Goal: Task Accomplishment & Management: Use online tool/utility

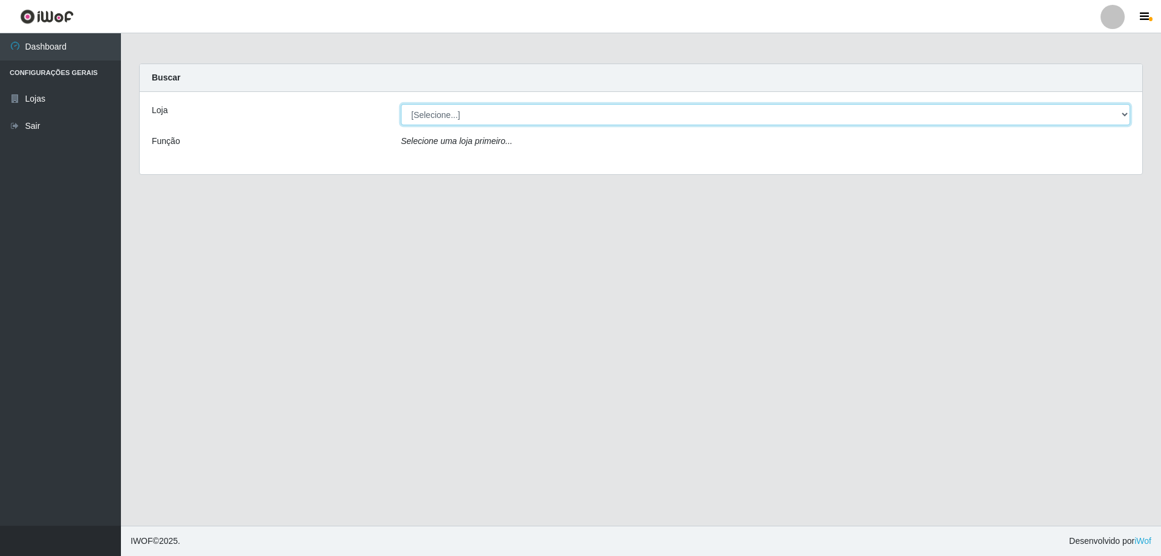
click at [511, 117] on select "[Selecione...] Extraplus - [GEOGRAPHIC_DATA] 03 - [GEOGRAPHIC_DATA]" at bounding box center [765, 114] width 729 height 21
select select "468"
click at [401, 104] on select "[Selecione...] Extraplus - [GEOGRAPHIC_DATA] 03 - [GEOGRAPHIC_DATA]" at bounding box center [765, 114] width 729 height 21
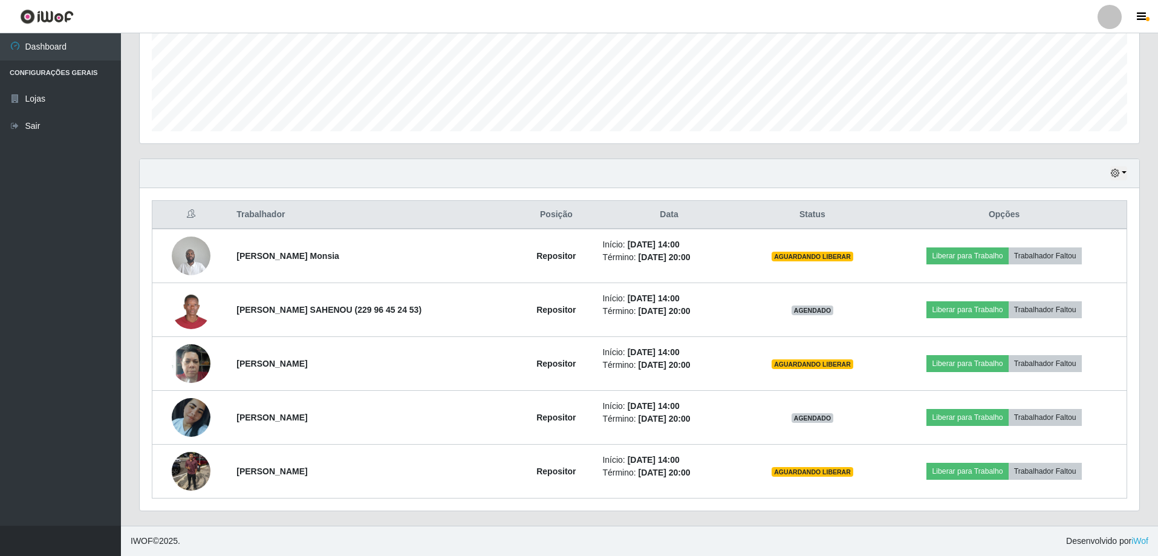
scroll to position [604511, 603763]
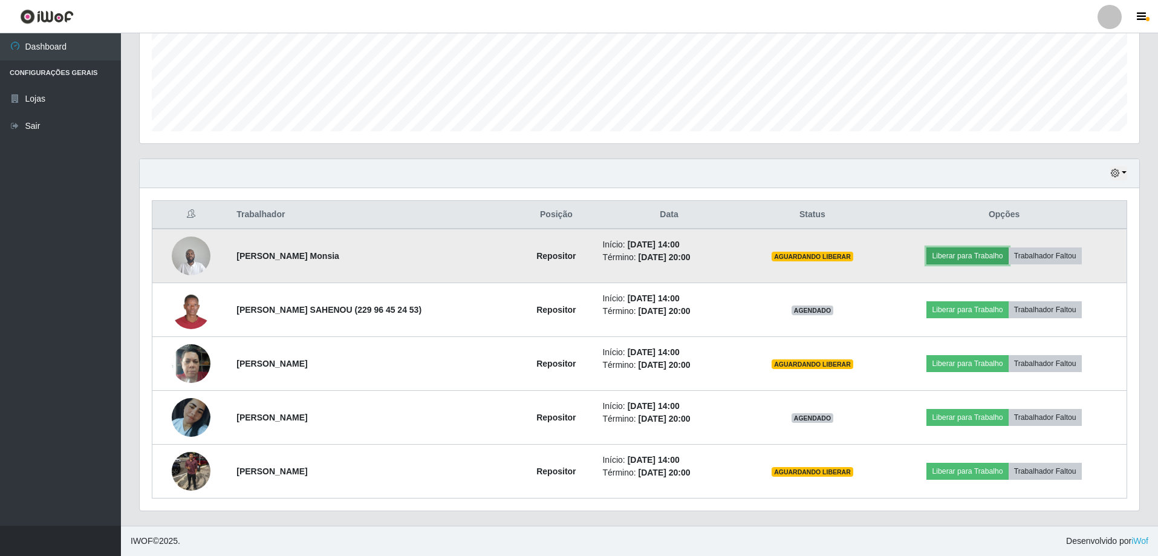
click at [971, 254] on button "Liberar para Trabalho" at bounding box center [967, 255] width 82 height 17
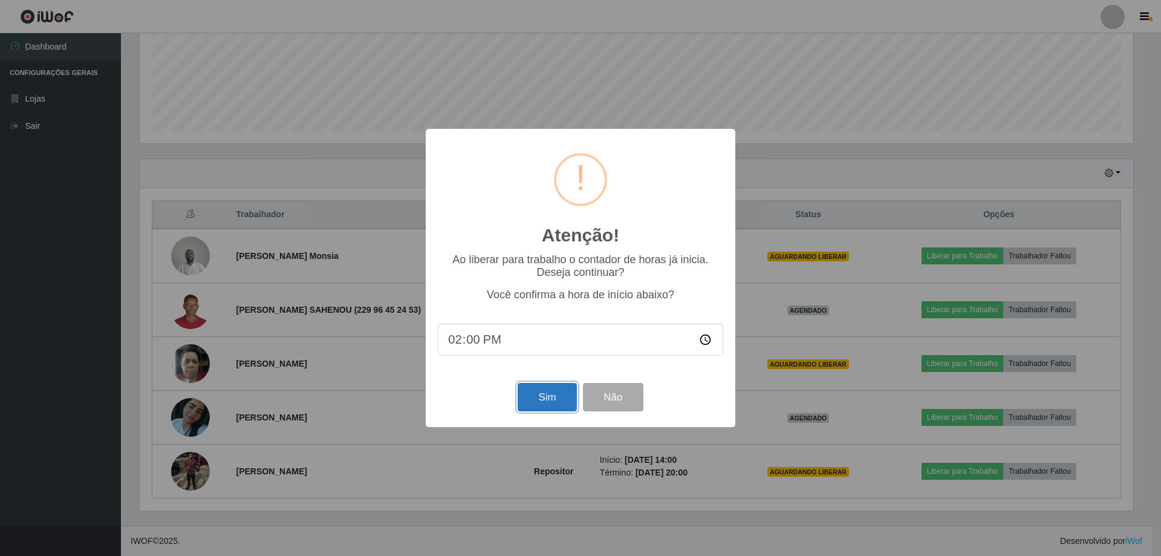
click at [535, 396] on button "Sim" at bounding box center [547, 397] width 59 height 28
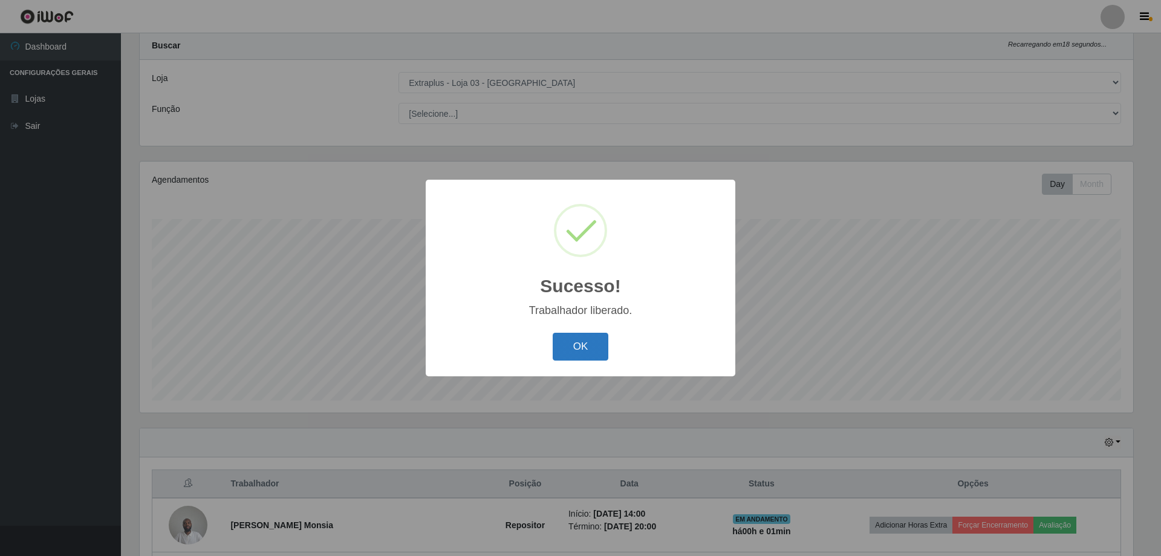
click at [591, 334] on button "OK" at bounding box center [581, 347] width 56 height 28
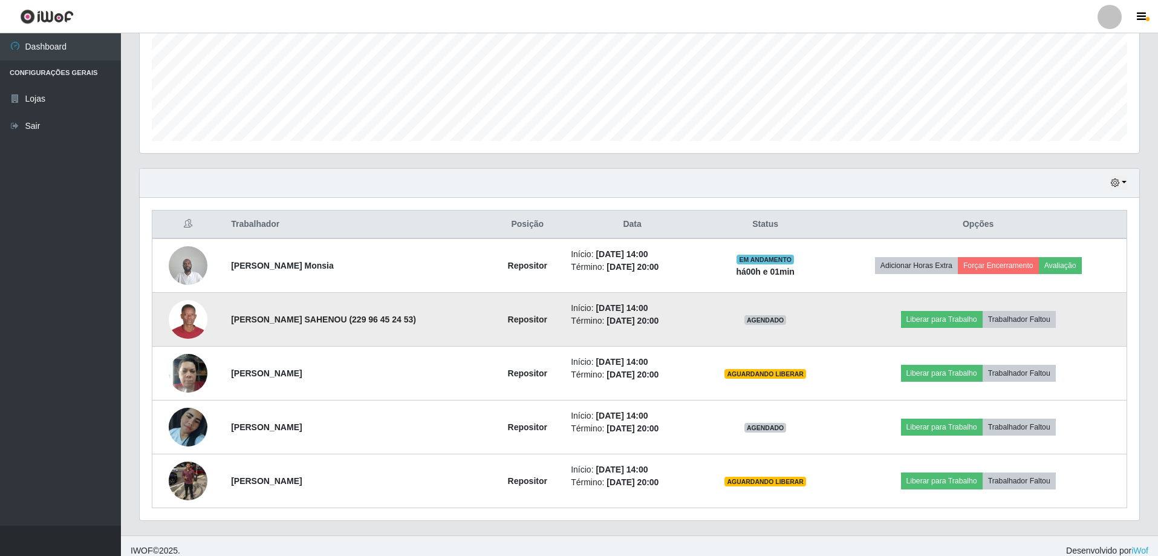
scroll to position [301, 0]
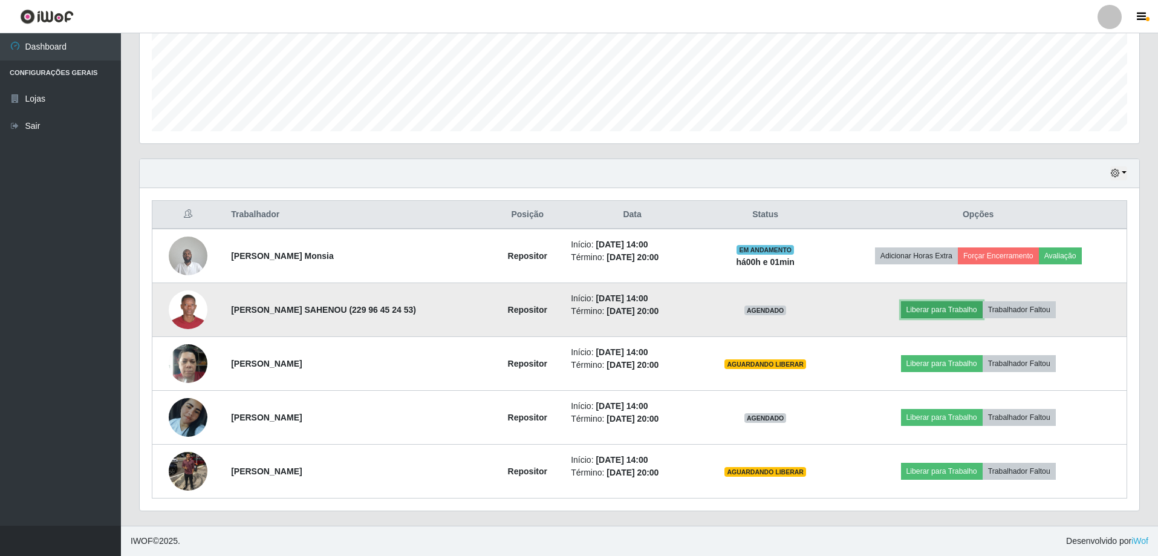
click at [936, 305] on button "Liberar para Trabalho" at bounding box center [942, 309] width 82 height 17
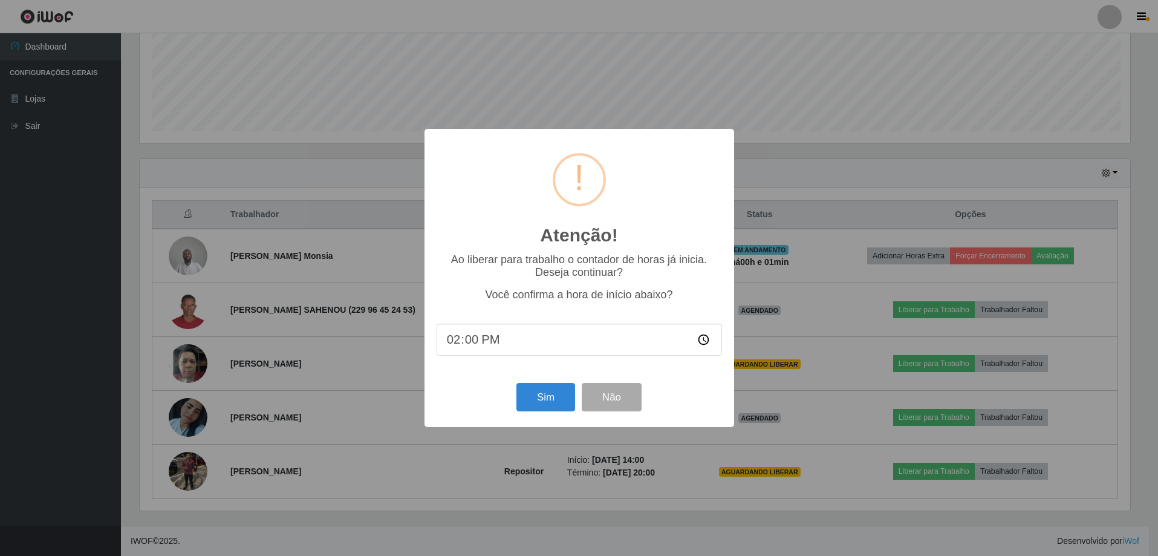
scroll to position [251, 994]
click at [539, 397] on button "Sim" at bounding box center [547, 397] width 59 height 28
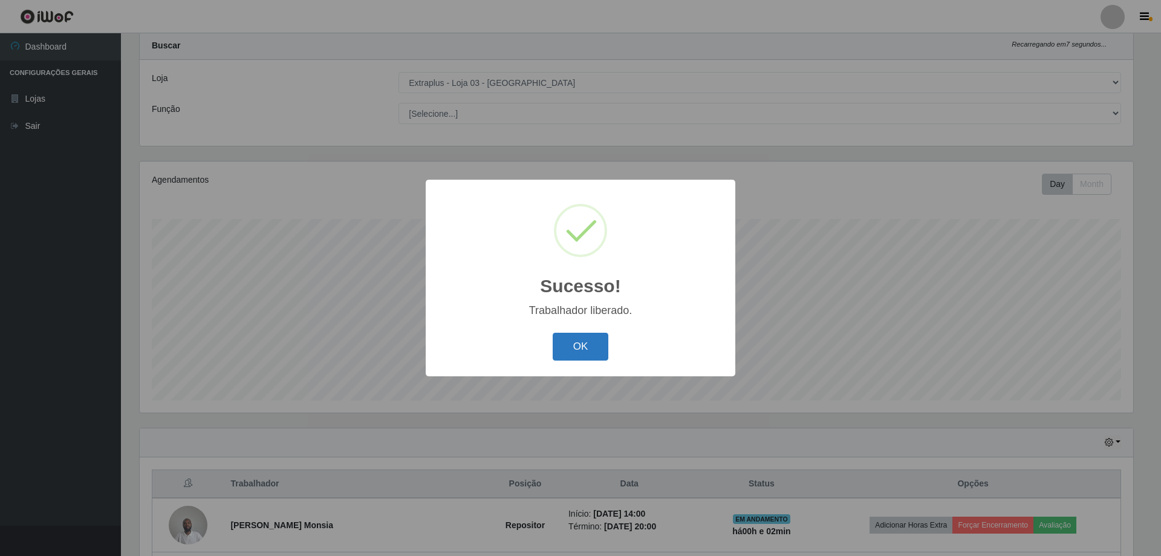
click at [598, 354] on button "OK" at bounding box center [581, 347] width 56 height 28
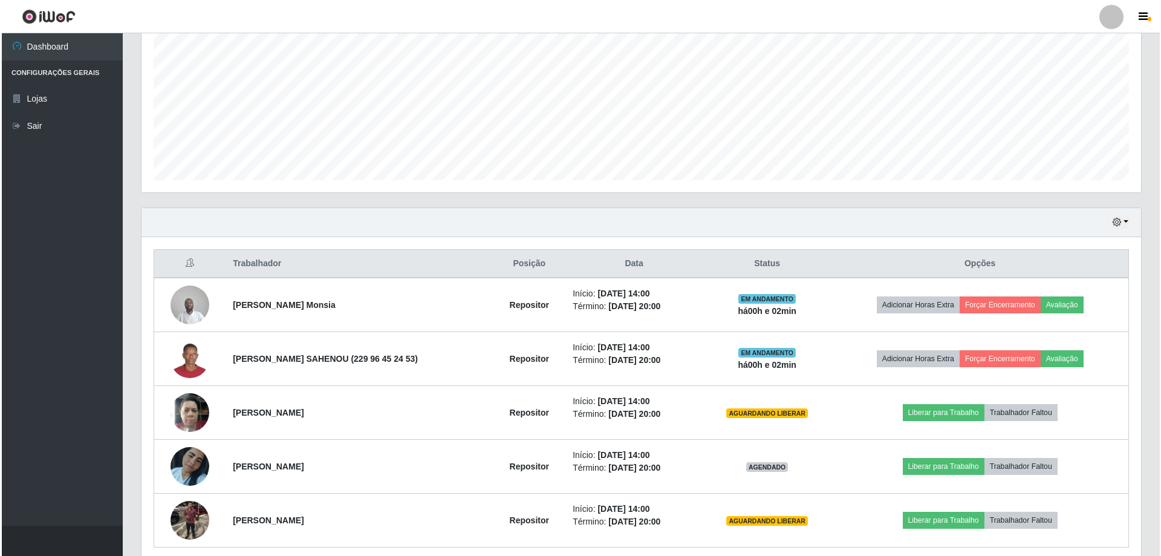
scroll to position [301, 0]
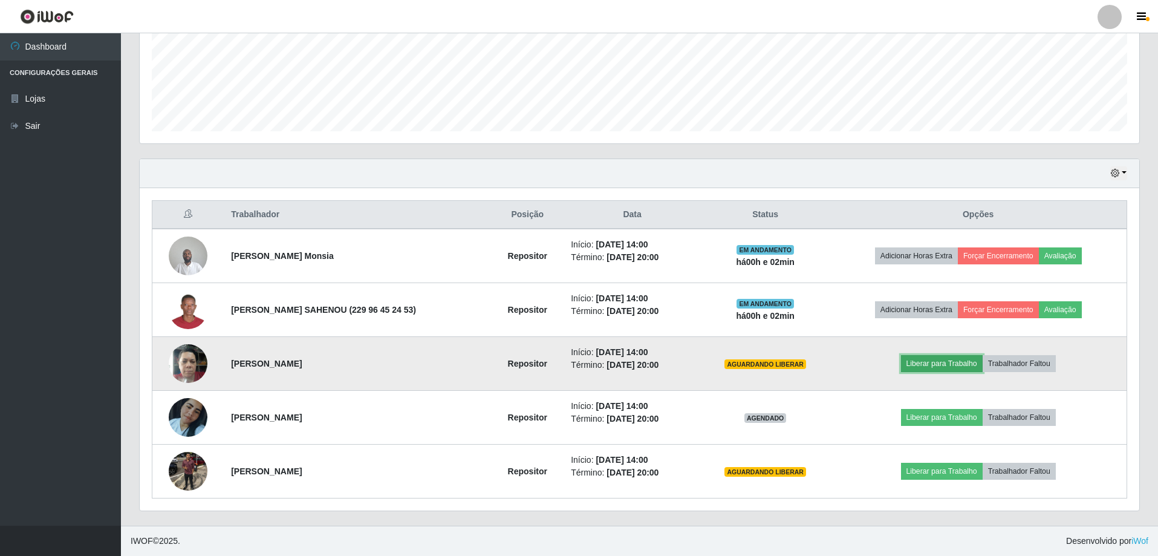
click at [942, 362] on button "Liberar para Trabalho" at bounding box center [942, 363] width 82 height 17
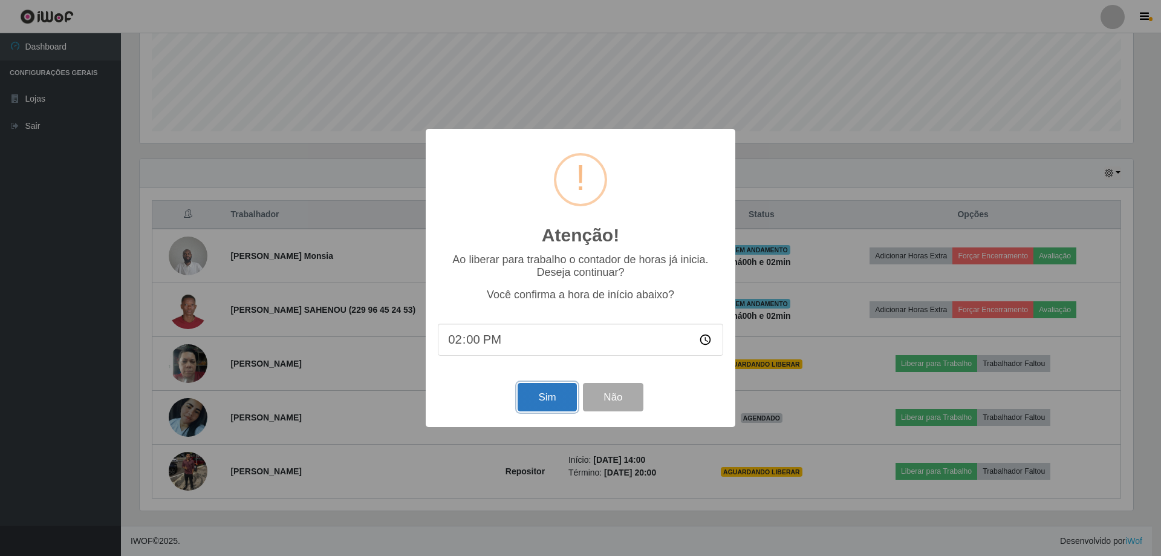
click at [554, 402] on button "Sim" at bounding box center [547, 397] width 59 height 28
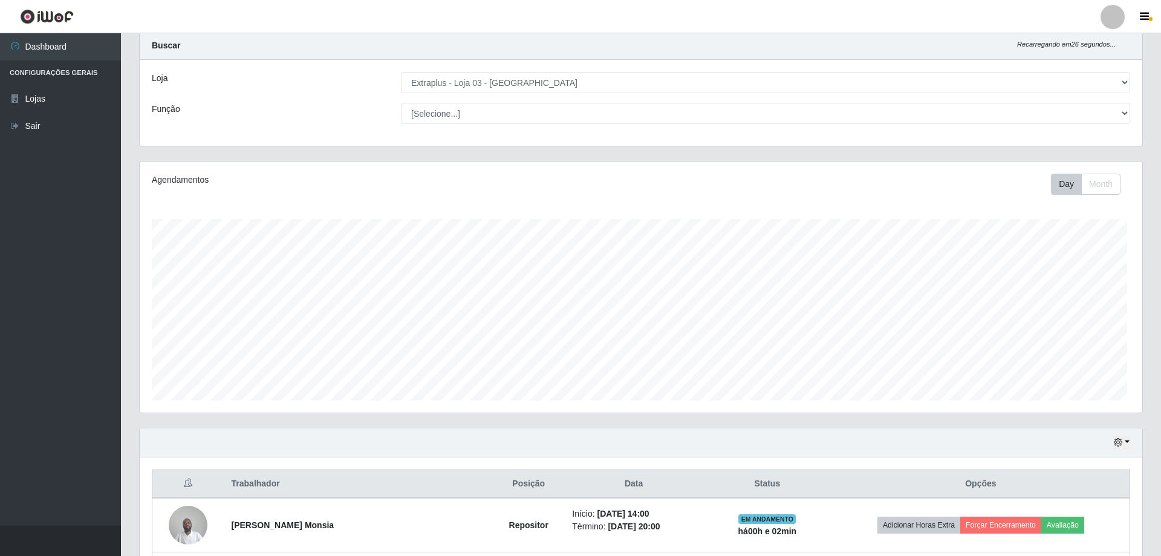
scroll to position [0, 0]
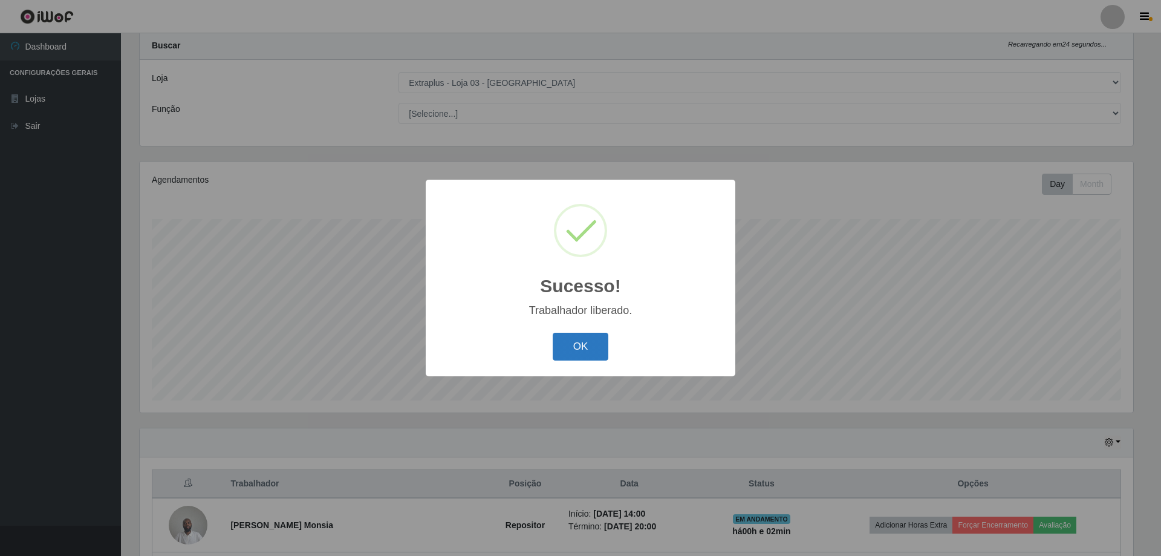
click at [585, 341] on button "OK" at bounding box center [581, 347] width 56 height 28
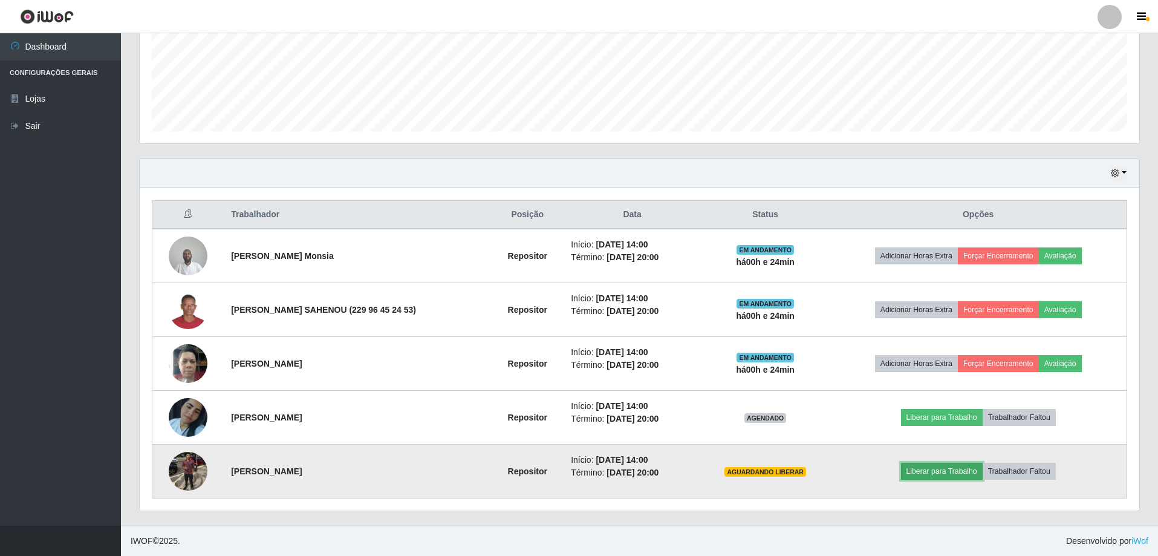
click at [956, 472] on button "Liberar para Trabalho" at bounding box center [942, 471] width 82 height 17
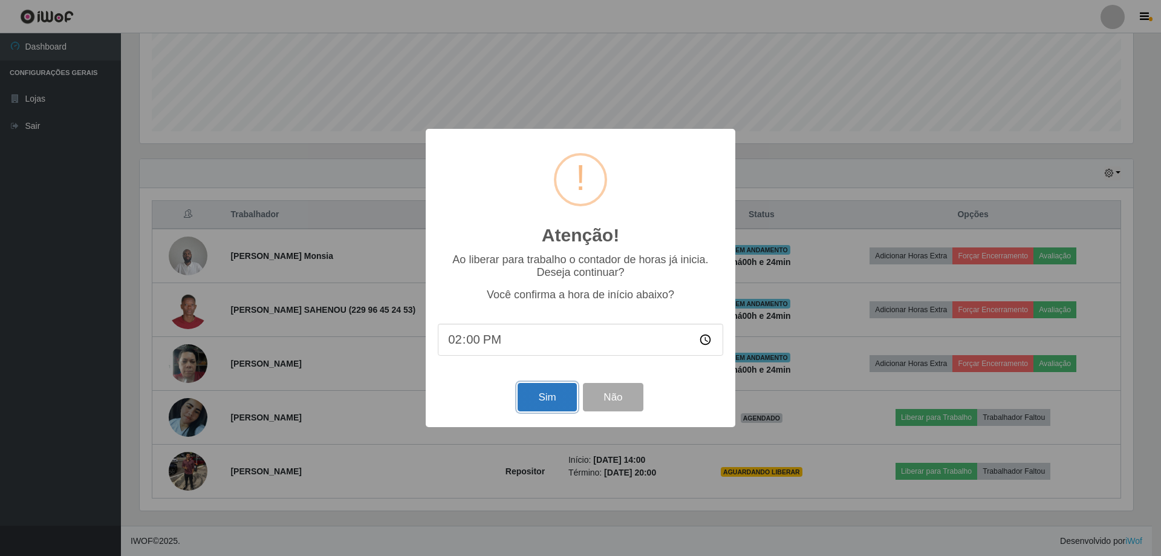
click at [552, 406] on button "Sim" at bounding box center [547, 397] width 59 height 28
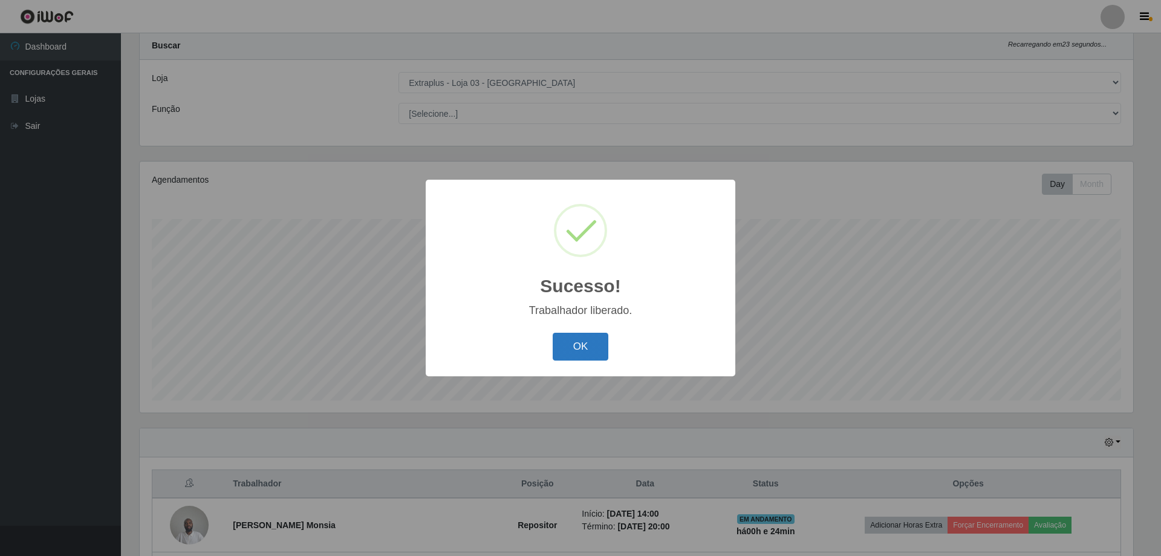
click at [581, 348] on button "OK" at bounding box center [581, 347] width 56 height 28
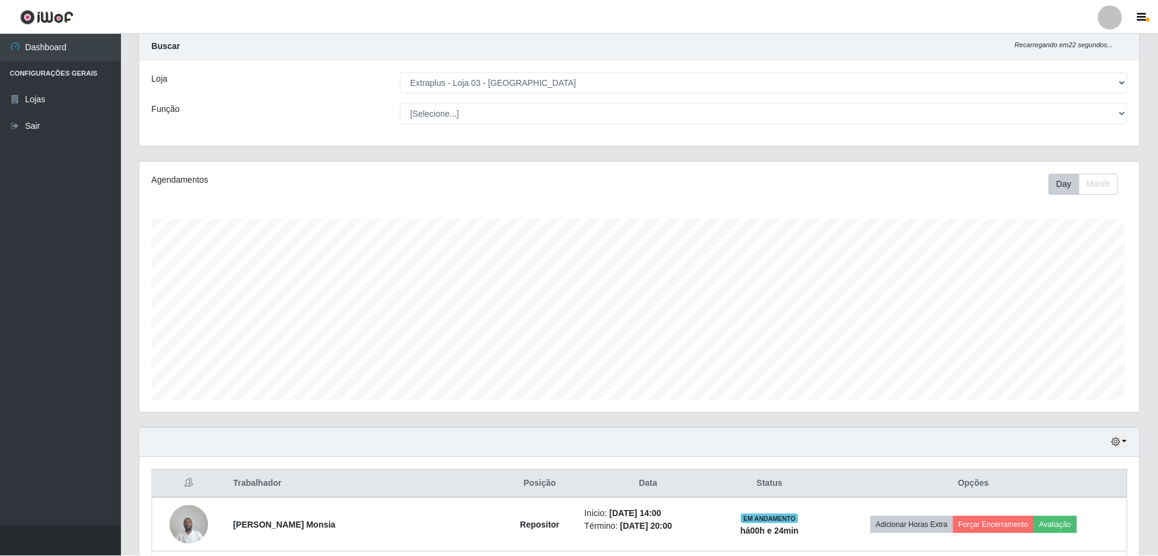
scroll to position [251, 1000]
